Goal: Communication & Community: Answer question/provide support

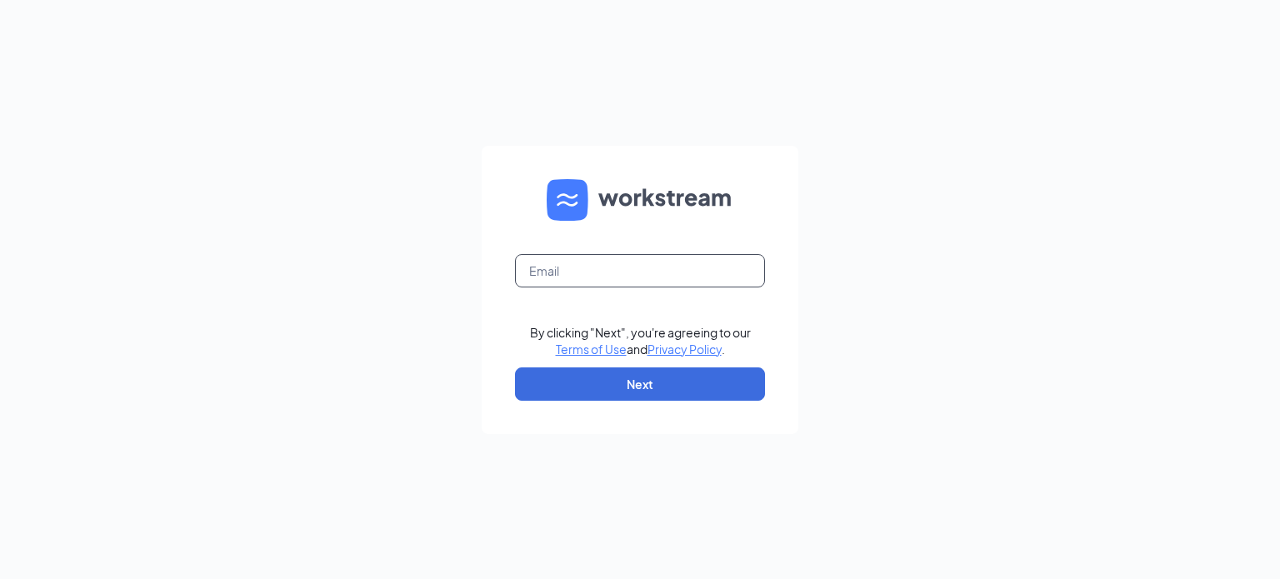
click at [572, 269] on input "text" at bounding box center [640, 270] width 250 height 33
type input "jenny.meredith@pjunited.com"
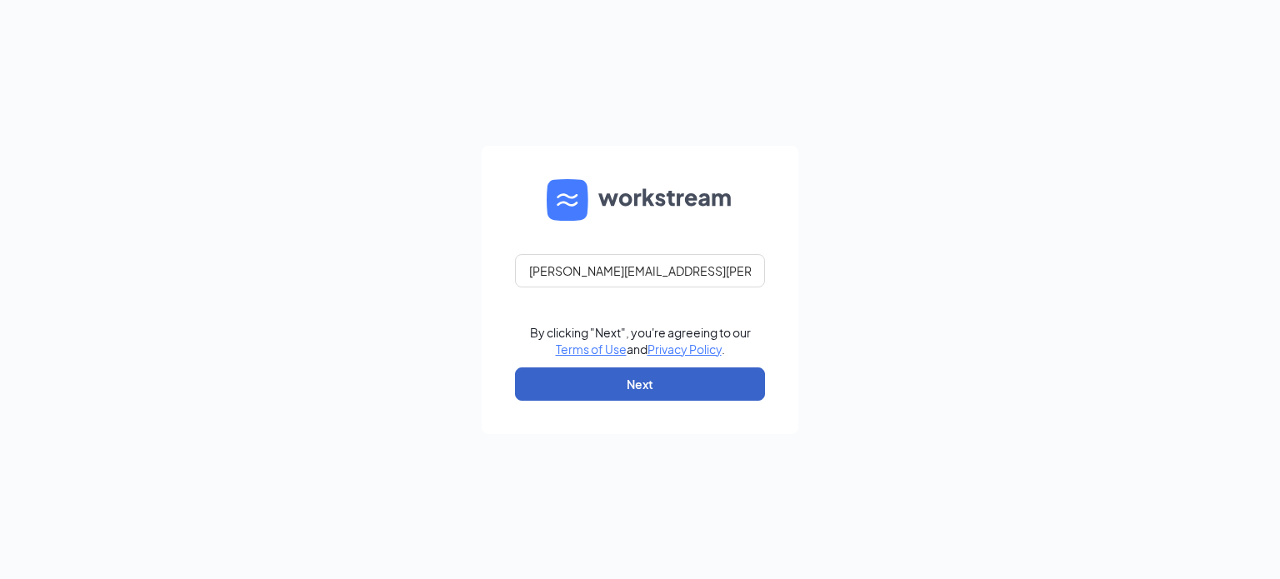
click at [606, 389] on button "Next" at bounding box center [640, 383] width 250 height 33
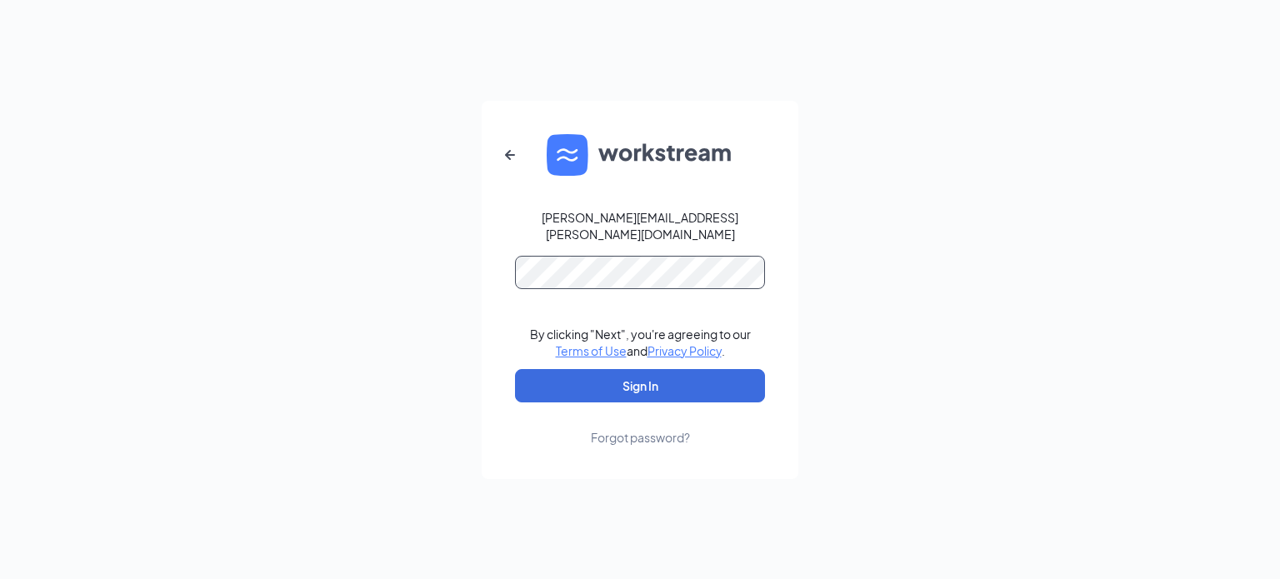
click at [515, 369] on button "Sign In" at bounding box center [640, 385] width 250 height 33
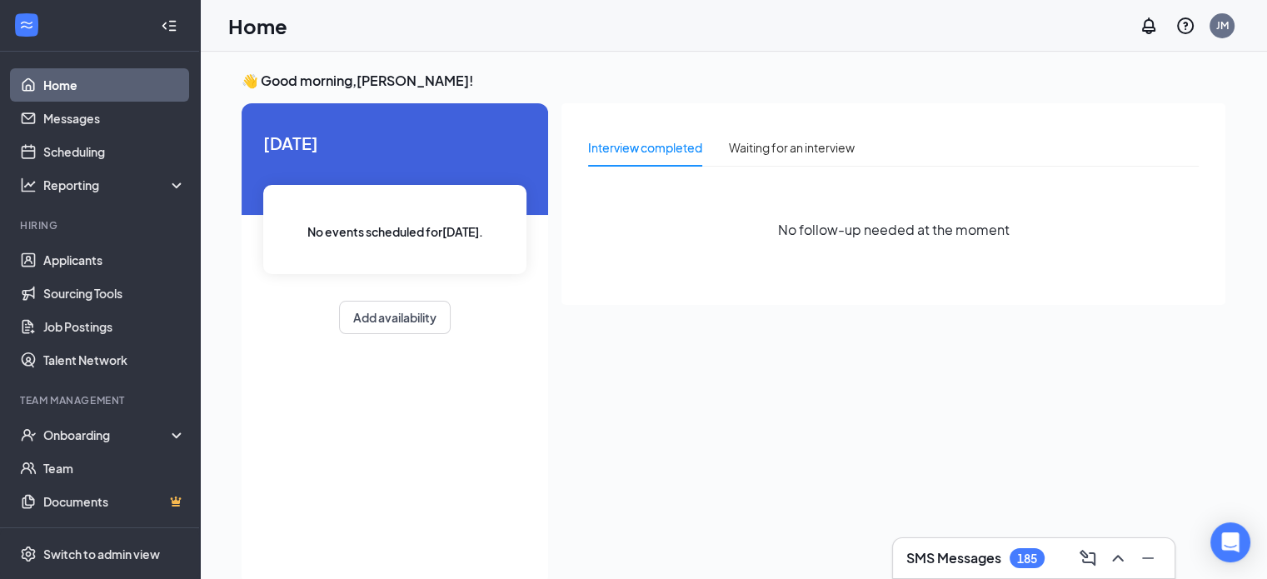
click at [997, 556] on h3 "SMS Messages" at bounding box center [954, 558] width 95 height 18
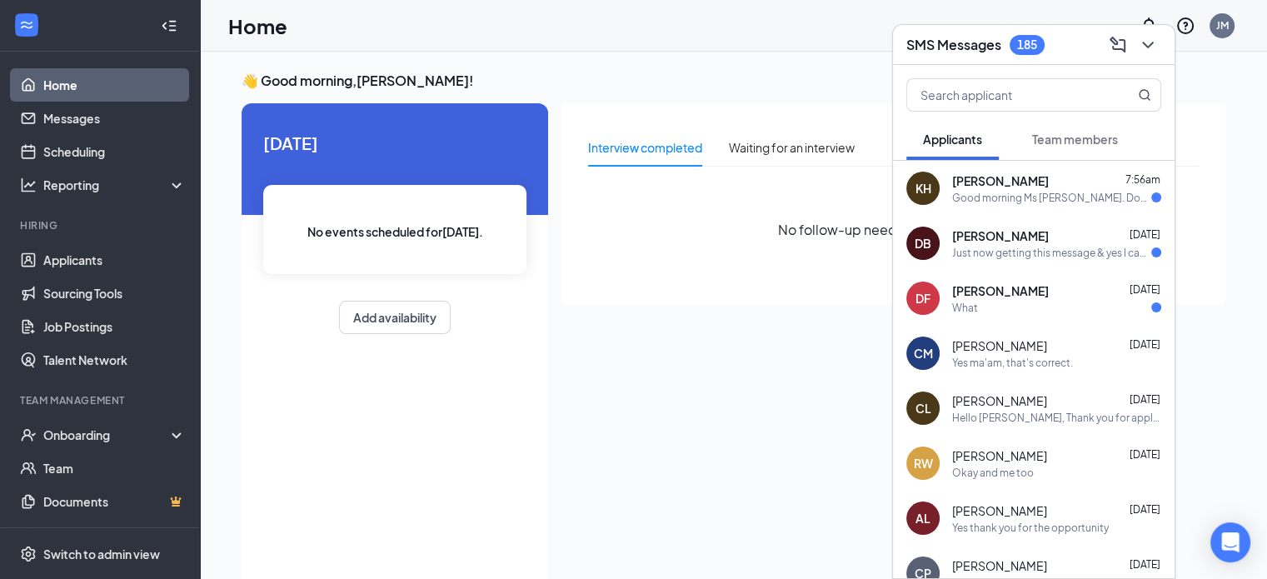
click at [1012, 299] on div "[PERSON_NAME] [DATE] What" at bounding box center [1056, 298] width 209 height 32
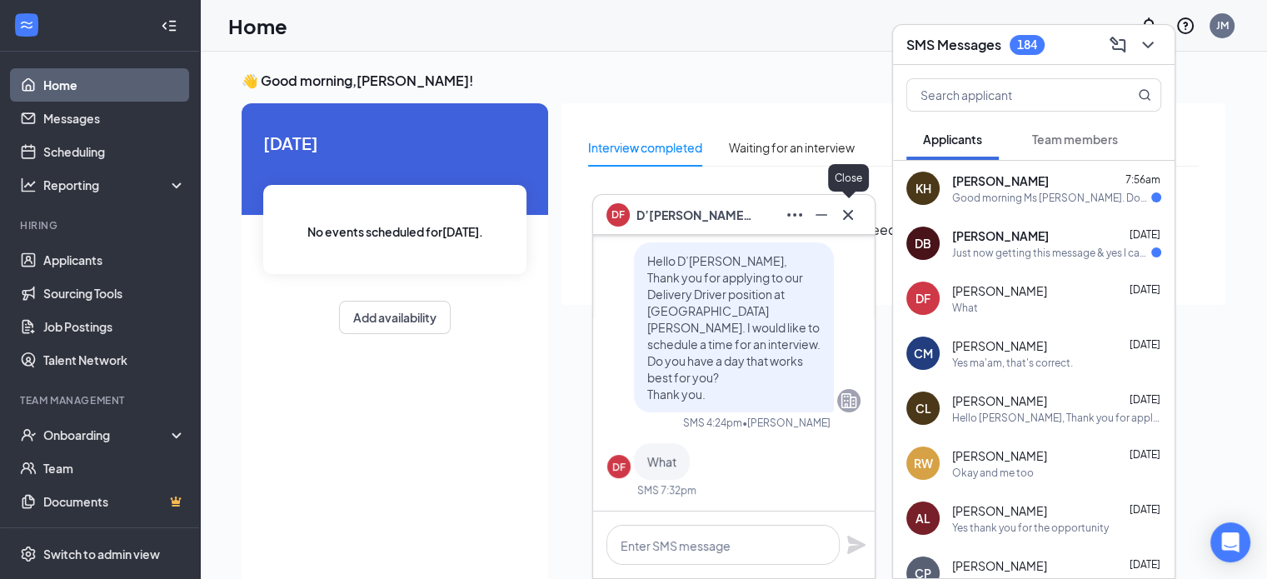
click at [853, 212] on icon "Cross" at bounding box center [848, 215] width 20 height 20
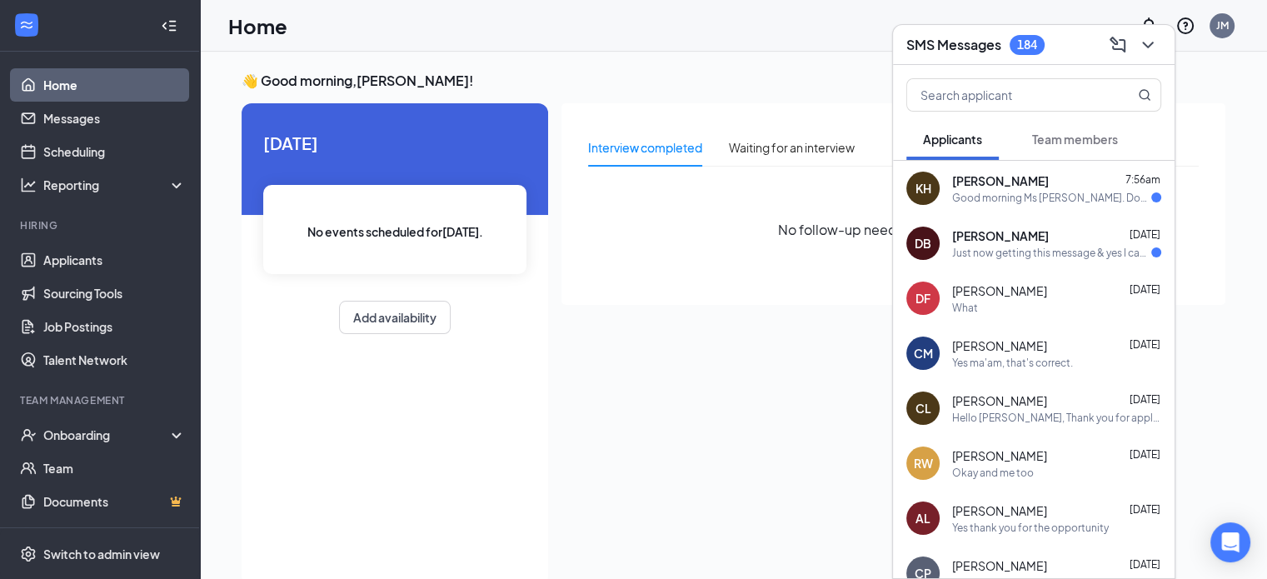
click at [1058, 203] on div "Good morning Ms [PERSON_NAME]. Does [DATE] work for you. If so I'm free after 3…" at bounding box center [1051, 198] width 199 height 14
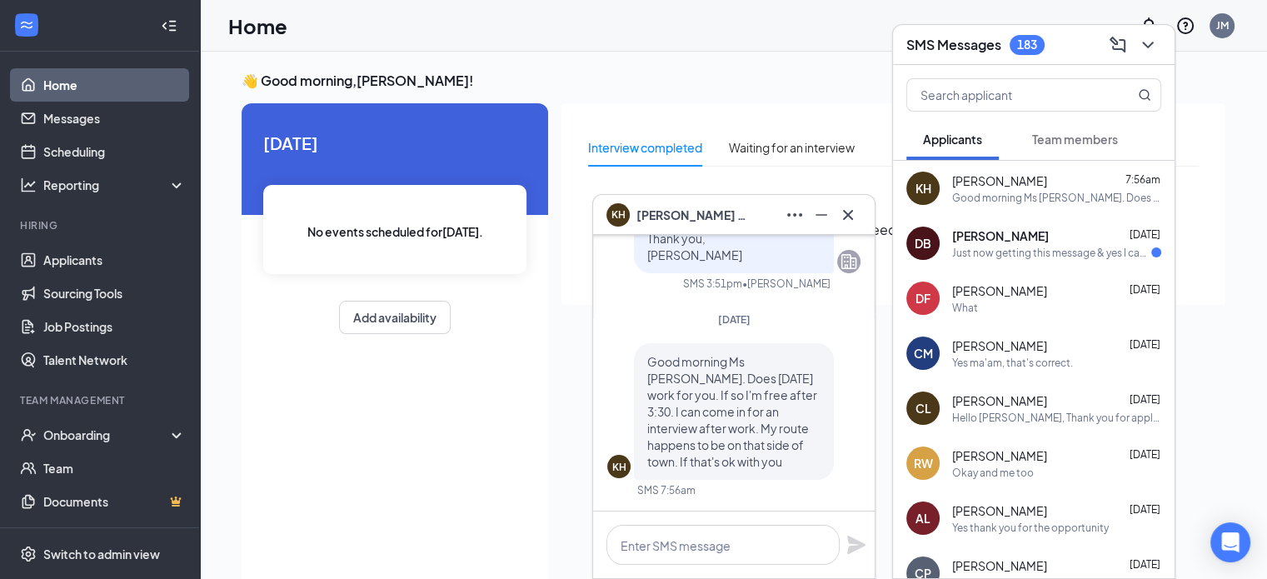
click at [1056, 253] on div "Just now getting this message & yes I can do an interview anytime any day !" at bounding box center [1051, 253] width 199 height 14
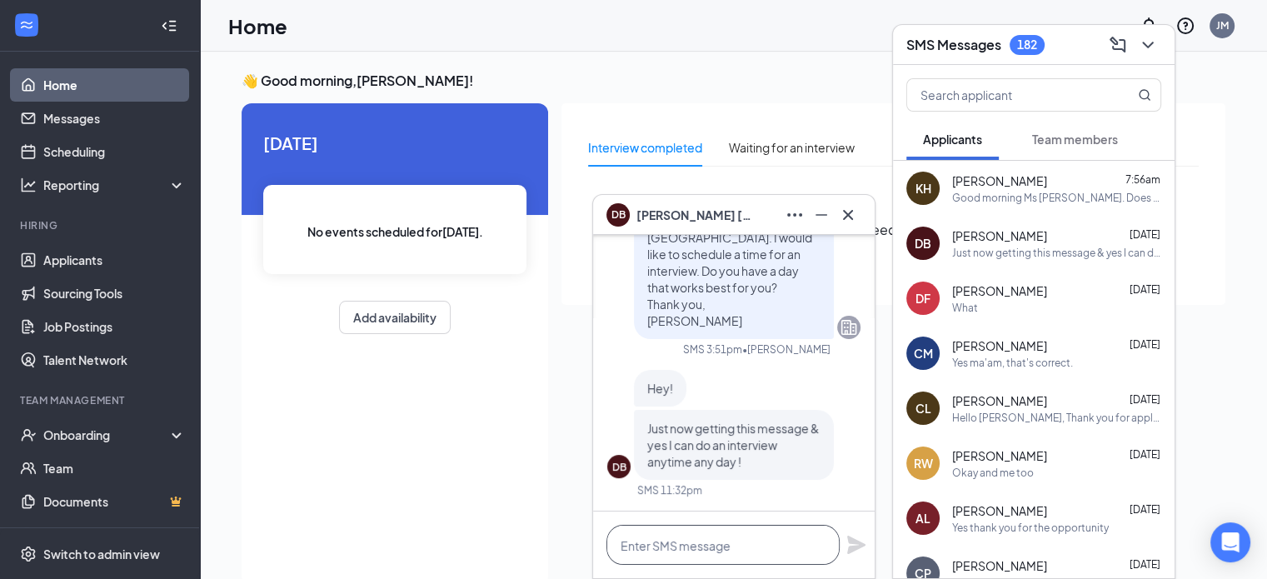
click at [727, 542] on textarea at bounding box center [723, 545] width 233 height 40
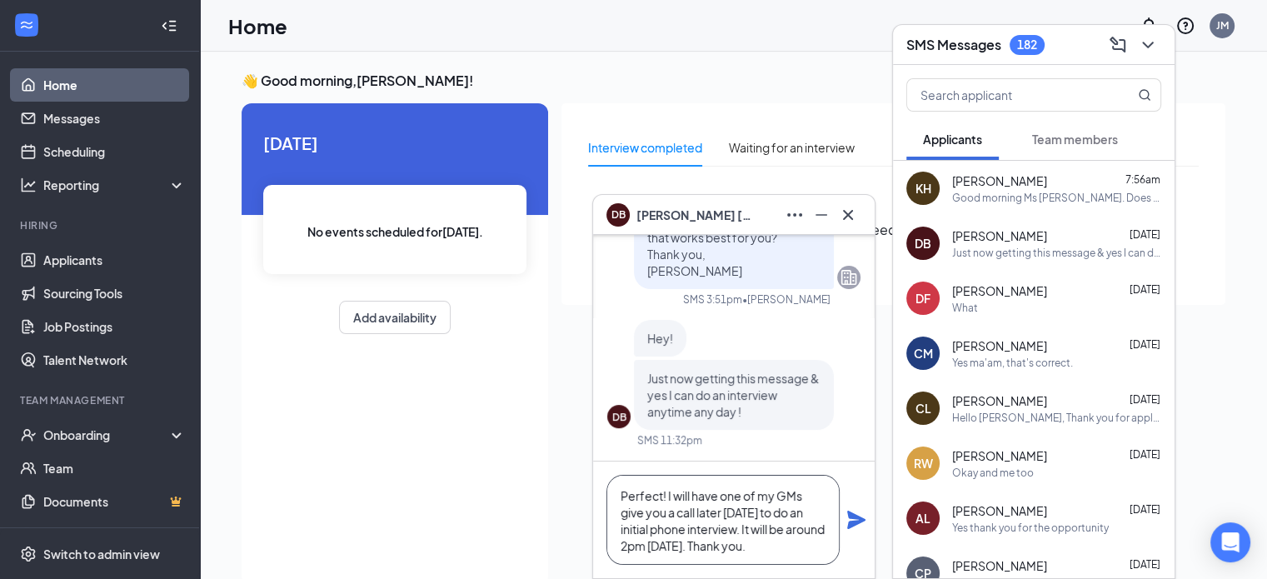
type textarea "Perfect! I will have one of my GMs give you a call later [DATE] to do an initia…"
click at [853, 522] on icon "Plane" at bounding box center [856, 520] width 18 height 18
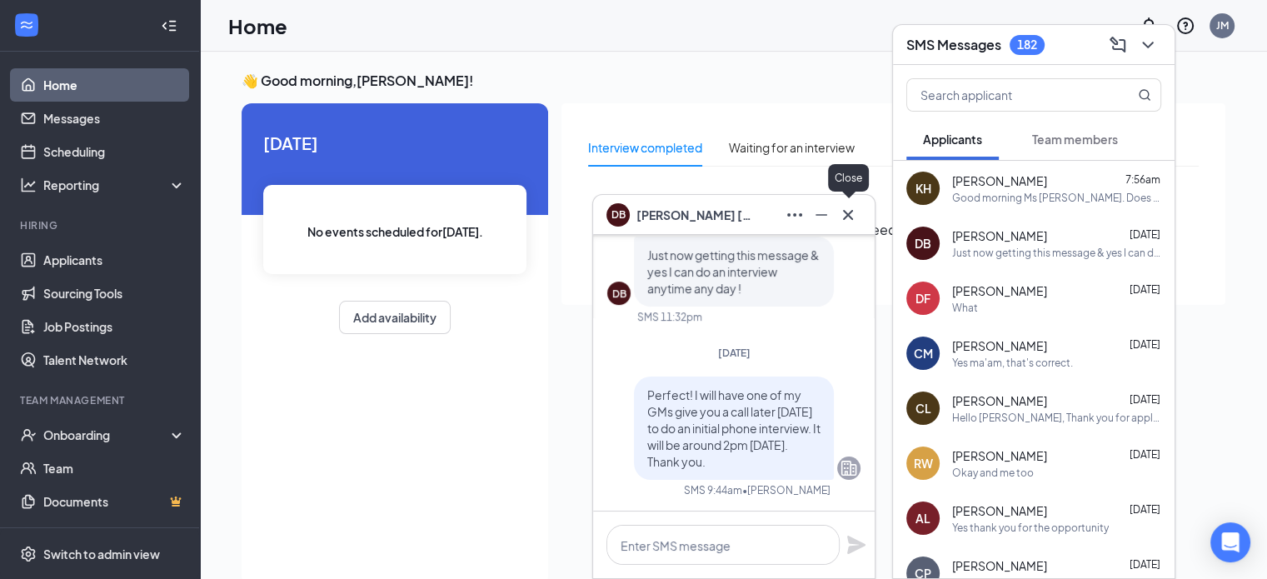
click at [849, 216] on icon "Cross" at bounding box center [848, 214] width 10 height 10
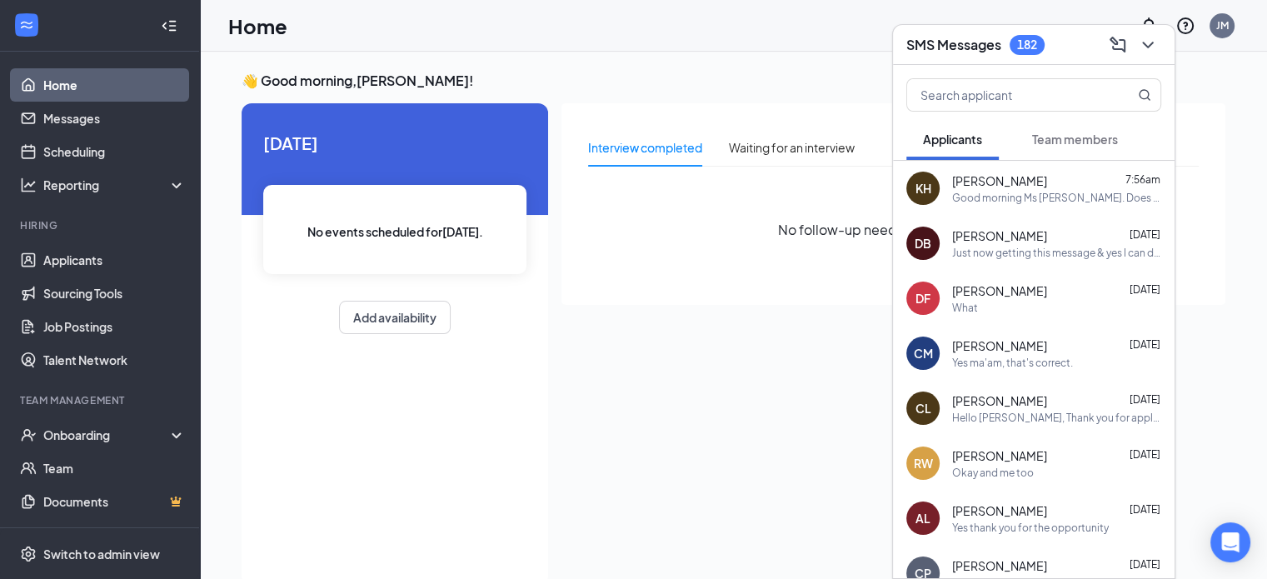
click at [988, 193] on div "Good morning Ms [PERSON_NAME]. Does [DATE] work for you. If so I'm free after 3…" at bounding box center [1056, 198] width 209 height 14
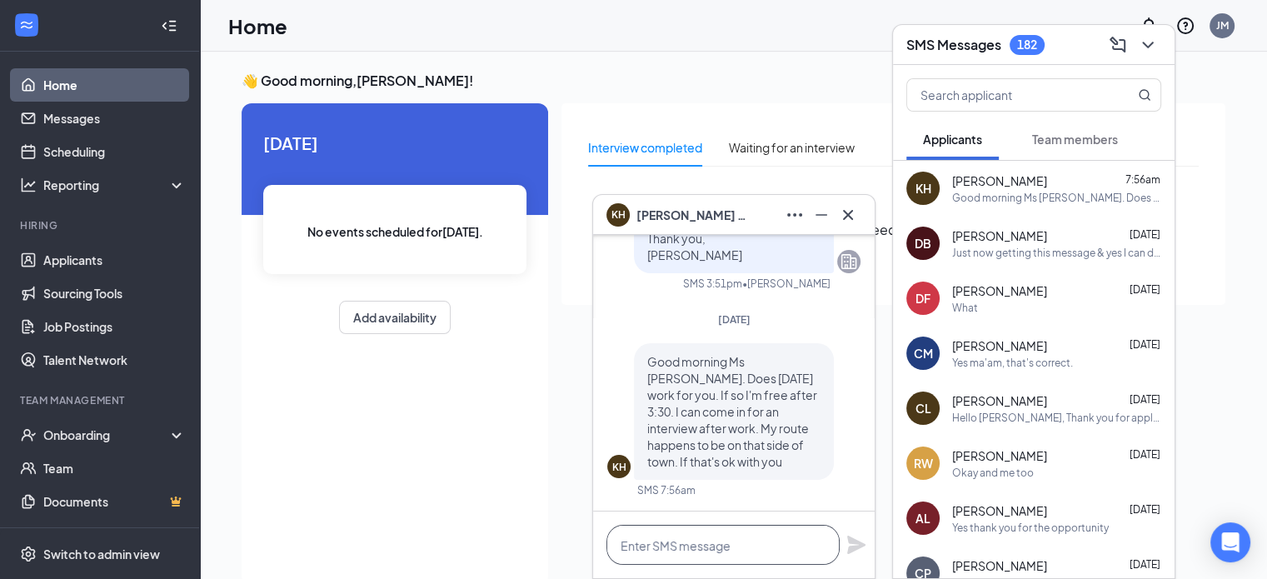
click at [689, 548] on textarea at bounding box center [723, 545] width 233 height 40
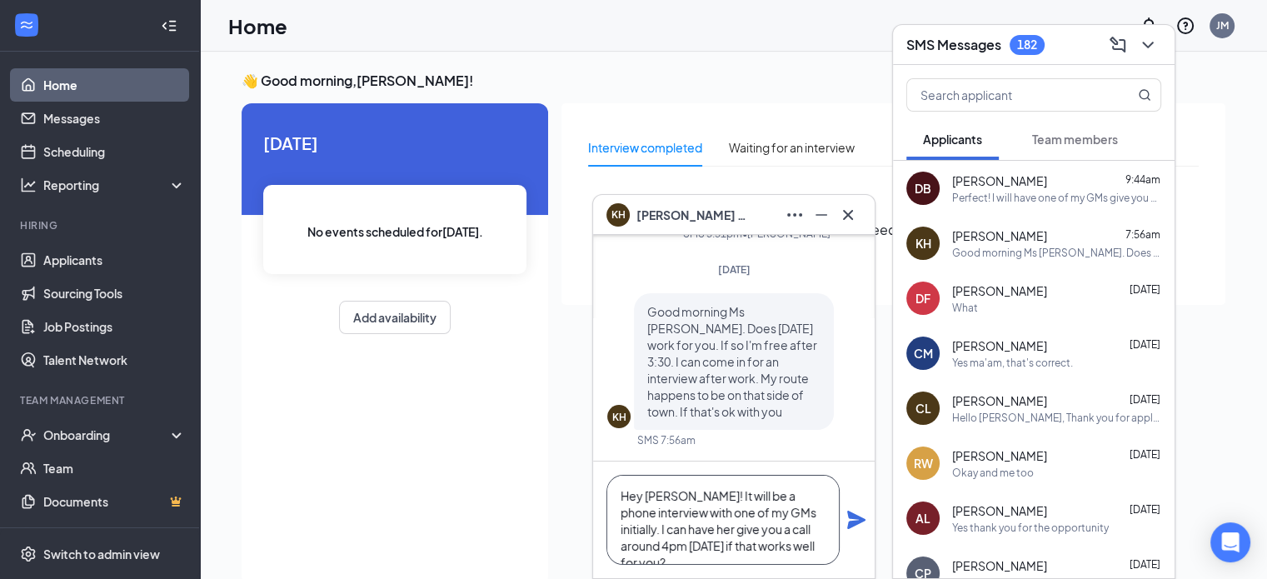
type textarea "Hey [PERSON_NAME]! It will be a phone interview with one of my GMs initially. I…"
click at [863, 520] on icon "Plane" at bounding box center [856, 520] width 18 height 18
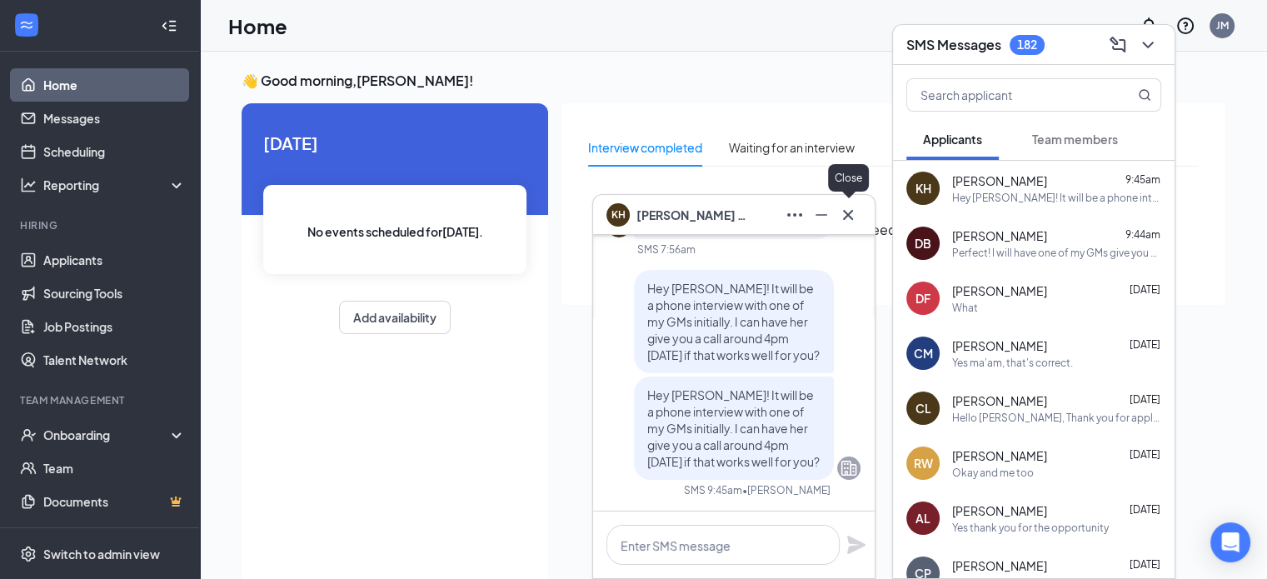
click at [850, 222] on icon "Cross" at bounding box center [848, 215] width 20 height 20
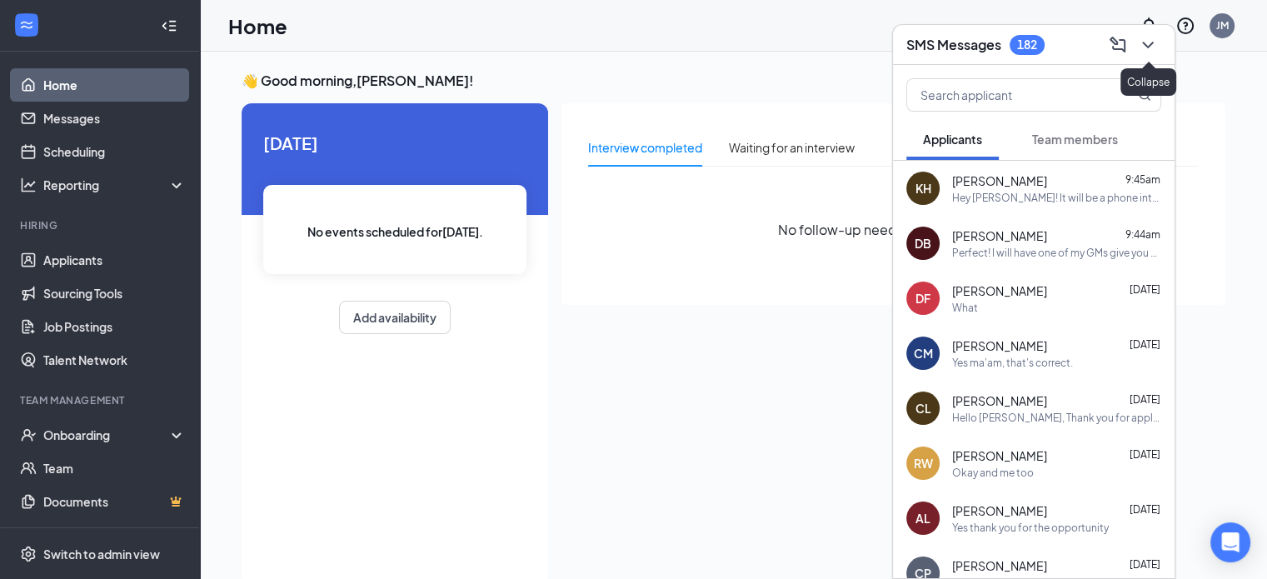
click at [1149, 50] on icon "ChevronDown" at bounding box center [1148, 45] width 20 height 20
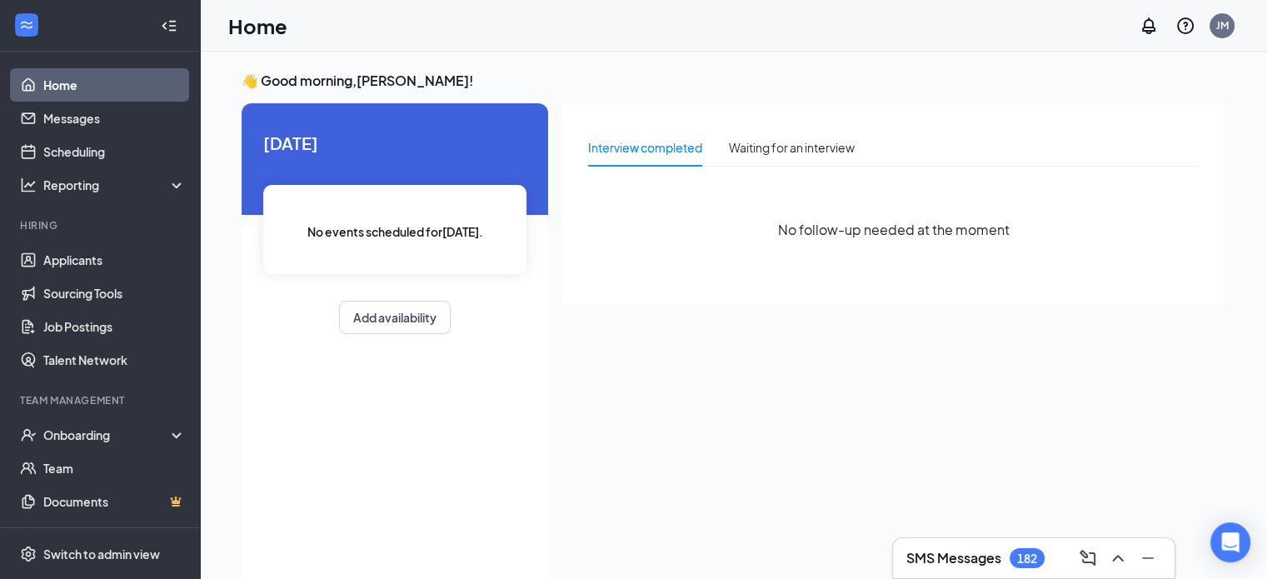
click at [1012, 559] on div "182" at bounding box center [1027, 558] width 35 height 20
